Goal: Ask a question

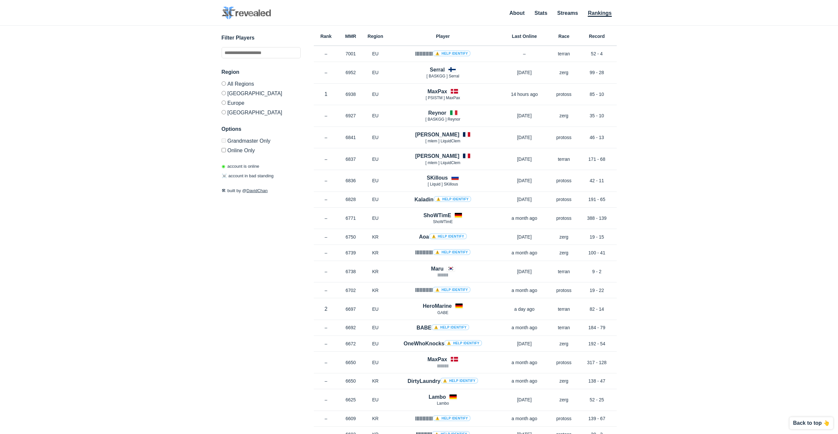
drag, startPoint x: 758, startPoint y: 200, endPoint x: 759, endPoint y: 191, distance: 8.5
drag, startPoint x: 759, startPoint y: 191, endPoint x: 721, endPoint y: 87, distance: 111.6
click at [721, 87] on div "✕ Filter Players Region All Regions [GEOGRAPHIC_DATA] [GEOGRAPHIC_DATA] [GEOGRA…" at bounding box center [419, 221] width 825 height 391
click at [697, 141] on div "✕ Filter Players Region All Regions [GEOGRAPHIC_DATA] [GEOGRAPHIC_DATA] [GEOGRA…" at bounding box center [419, 221] width 825 height 391
drag, startPoint x: 722, startPoint y: 178, endPoint x: 727, endPoint y: 169, distance: 10.7
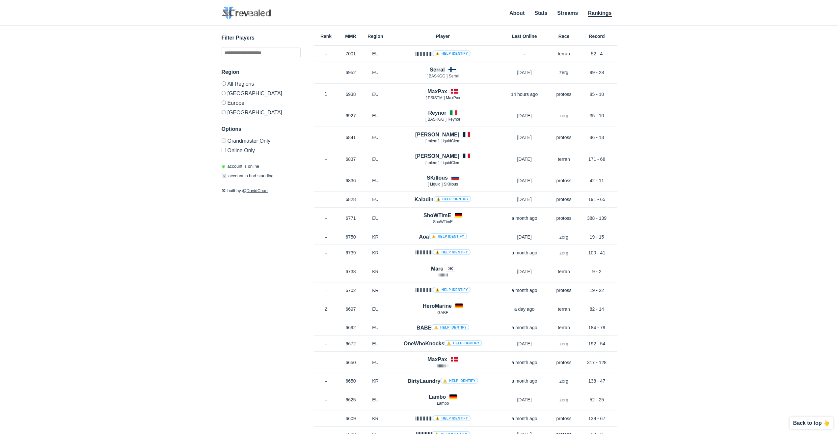
drag, startPoint x: 727, startPoint y: 169, endPoint x: 693, endPoint y: 104, distance: 72.6
click at [693, 104] on div "✕ Filter Players Region All Regions [GEOGRAPHIC_DATA] [GEOGRAPHIC_DATA] [GEOGRA…" at bounding box center [419, 221] width 825 height 391
click at [692, 119] on div "✕ Filter Players Region All Regions [GEOGRAPHIC_DATA] [GEOGRAPHIC_DATA] [GEOGRA…" at bounding box center [419, 221] width 825 height 391
drag, startPoint x: 738, startPoint y: 187, endPoint x: 695, endPoint y: 125, distance: 75.2
click at [695, 125] on div "✕ Filter Players Region All Regions [GEOGRAPHIC_DATA] [GEOGRAPHIC_DATA] [GEOGRA…" at bounding box center [419, 221] width 825 height 391
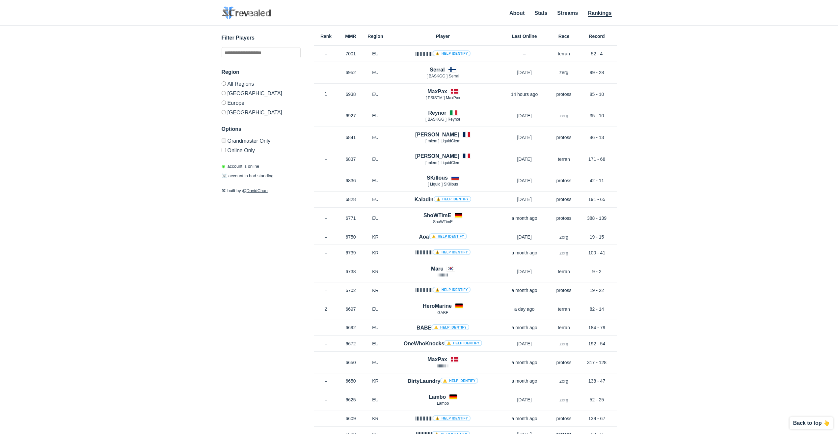
click at [692, 168] on div "✕ Filter Players Region All Regions [GEOGRAPHIC_DATA] [GEOGRAPHIC_DATA] [GEOGRA…" at bounding box center [419, 221] width 825 height 391
click at [687, 165] on div "✕ Filter Players Region All Regions [GEOGRAPHIC_DATA] [GEOGRAPHIC_DATA] [GEOGRA…" at bounding box center [419, 221] width 825 height 391
click at [685, 162] on div "✕ Filter Players Region All Regions [GEOGRAPHIC_DATA] [GEOGRAPHIC_DATA] [GEOGRA…" at bounding box center [419, 221] width 825 height 391
click at [682, 159] on div "✕ Filter Players Region All Regions [GEOGRAPHIC_DATA] [GEOGRAPHIC_DATA] [GEOGRA…" at bounding box center [419, 221] width 825 height 391
click at [676, 162] on div "✕ Filter Players Region All Regions [GEOGRAPHIC_DATA] [GEOGRAPHIC_DATA] [GEOGRA…" at bounding box center [419, 221] width 825 height 391
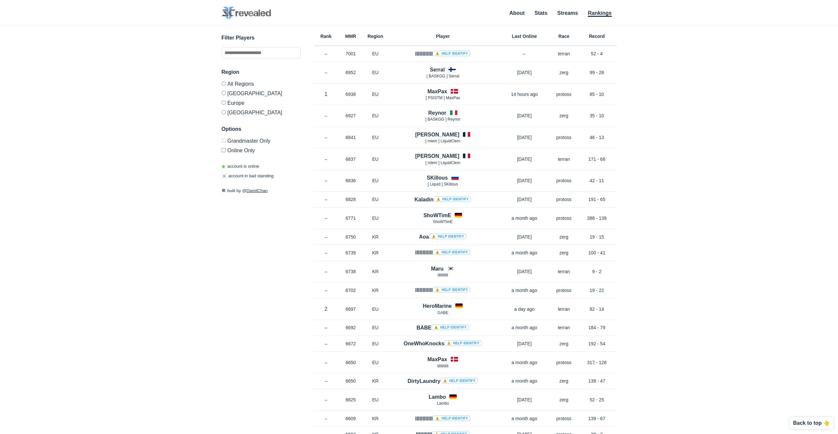
click at [674, 162] on div "✕ Filter Players Region All Regions [GEOGRAPHIC_DATA] [GEOGRAPHIC_DATA] [GEOGRA…" at bounding box center [419, 221] width 825 height 391
click at [644, 138] on div "✕ Filter Players Region All Regions [GEOGRAPHIC_DATA] [GEOGRAPHIC_DATA] [GEOGRA…" at bounding box center [419, 221] width 825 height 391
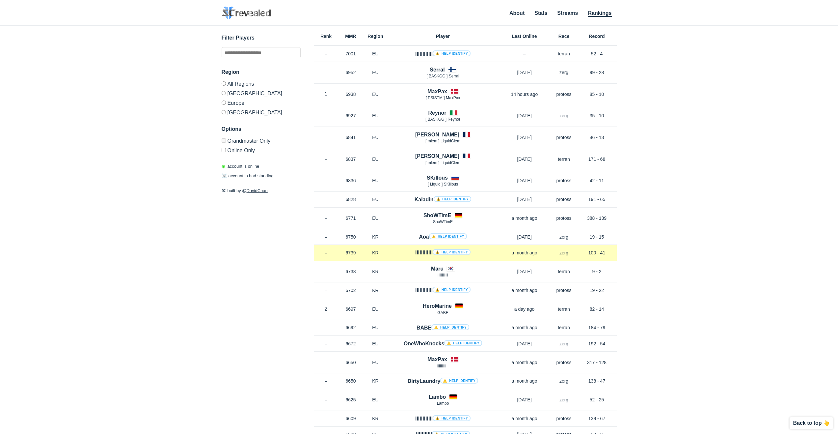
click at [449, 253] on link "⚠️ Help identify" at bounding box center [452, 252] width 38 height 6
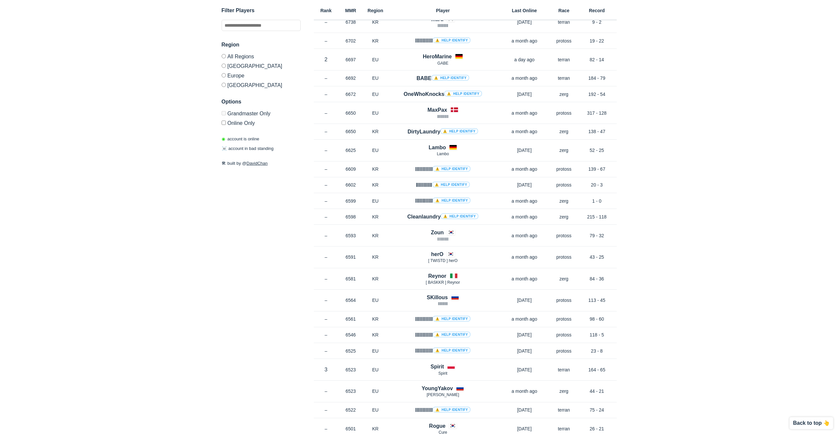
scroll to position [77, 0]
